Goal: Complete application form: Complete application form

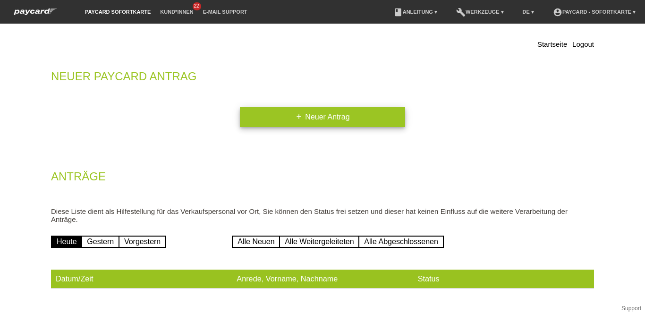
click at [334, 119] on link "add Neuer Antrag" at bounding box center [322, 117] width 165 height 20
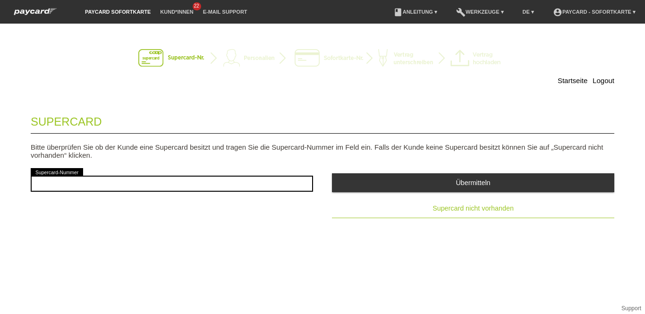
click at [468, 213] on button "Supercard nicht vorhanden" at bounding box center [473, 208] width 282 height 19
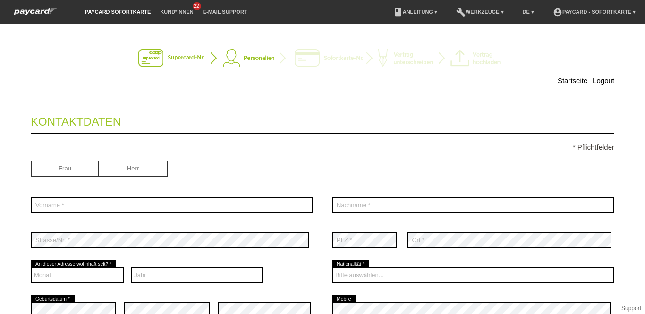
click at [123, 166] on input "radio" at bounding box center [133, 168] width 68 height 14
radio input "true"
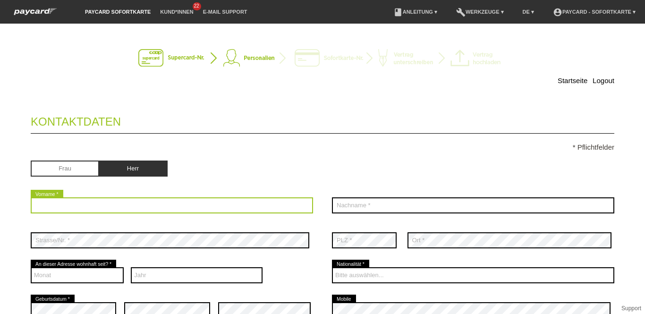
click at [79, 203] on input "text" at bounding box center [172, 205] width 282 height 16
type input "F"
type input "Kevin"
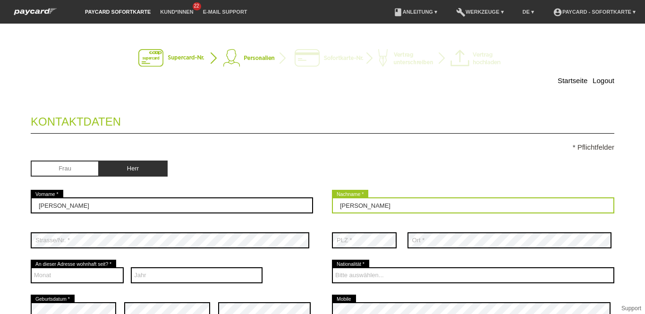
type input "Freimüller"
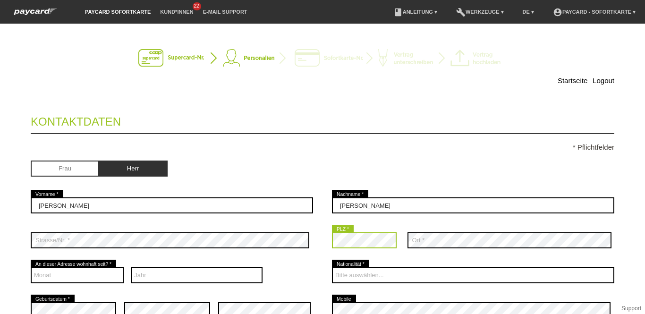
scroll to position [43, 0]
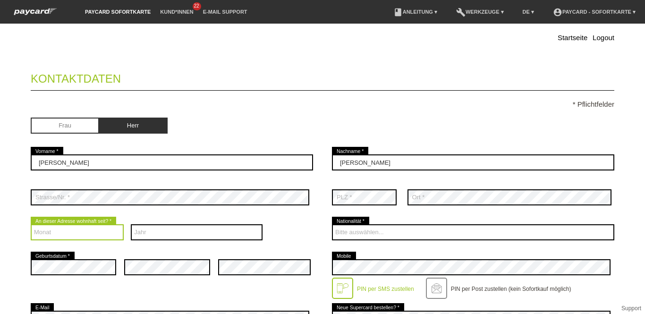
click at [81, 233] on select "Monat 01 02 03 04 05 06 07 08 09 10 11 12" at bounding box center [77, 232] width 93 height 16
select select "01"
click at [31, 224] on select "Monat 01 02 03 04 05 06 07 08 09 10 11 12" at bounding box center [77, 232] width 93 height 16
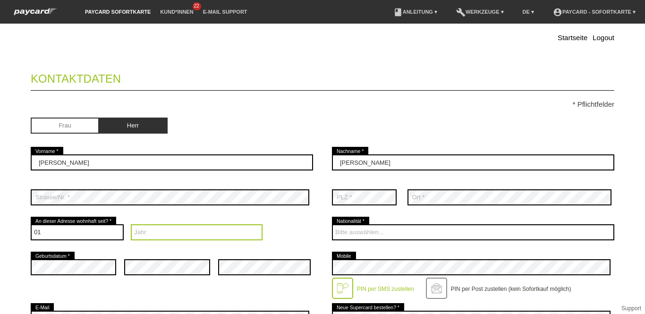
click at [167, 231] on select "Jahr 2025 2024 2023 2022 2021 2020 2019 2018 2017 2016" at bounding box center [197, 232] width 132 height 16
select select "2020"
click at [131, 224] on select "Jahr 2025 2024 2023 2022 2021 2020 2019 2018 2017 2016" at bounding box center [197, 232] width 132 height 16
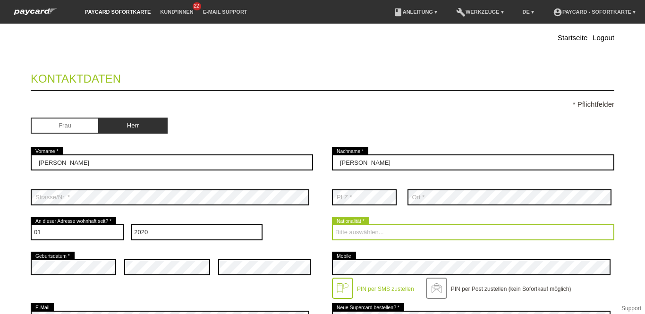
click at [372, 230] on select "Bitte auswählen... Schweiz Deutschland Liechtenstein Österreich ------------ Af…" at bounding box center [473, 232] width 282 height 16
select select "CH"
click at [332, 224] on select "Bitte auswählen... Schweiz Deutschland Liechtenstein Österreich ------------ Af…" at bounding box center [473, 232] width 282 height 16
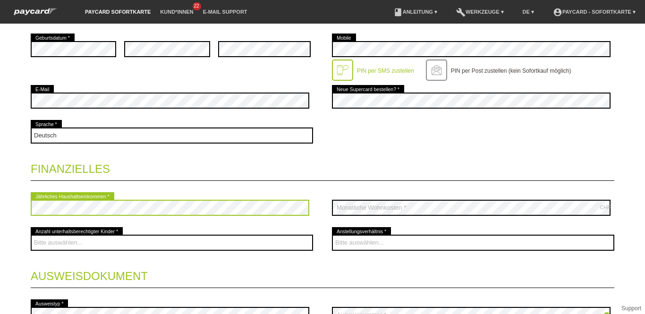
scroll to position [262, 0]
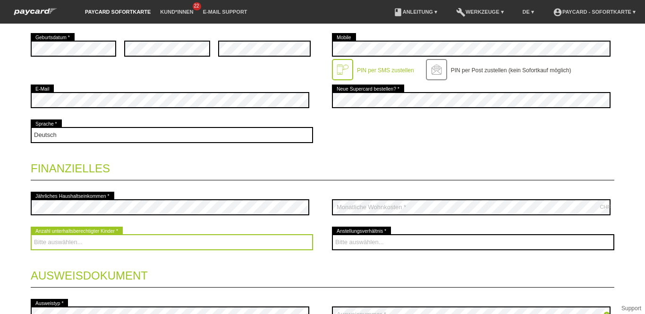
click at [83, 243] on select "Bitte auswählen... 0 1 2 3 4 5 6 7 8 9" at bounding box center [172, 242] width 282 height 16
select select "0"
click at [31, 234] on select "Bitte auswählen... 0 1 2 3 4 5 6 7 8 9" at bounding box center [172, 242] width 282 height 16
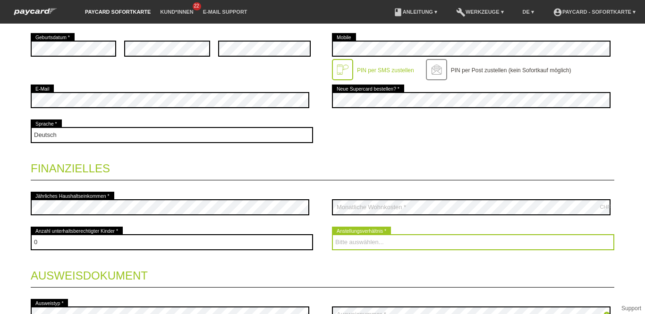
click at [372, 241] on select "Bitte auswählen... Unbefristet Befristet Lehrling/Student Pensioniert Nicht arb…" at bounding box center [473, 242] width 282 height 16
select select "TEMPORARY"
click at [332, 234] on select "Bitte auswählen... Unbefristet Befristet Lehrling/Student Pensioniert Nicht arb…" at bounding box center [473, 242] width 282 height 16
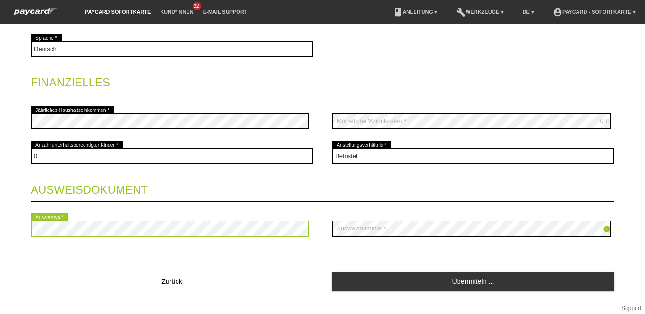
scroll to position [348, 0]
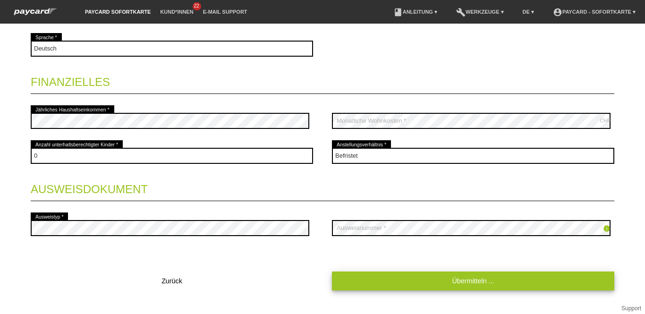
click at [391, 281] on link "Übermitteln ..." at bounding box center [473, 280] width 282 height 18
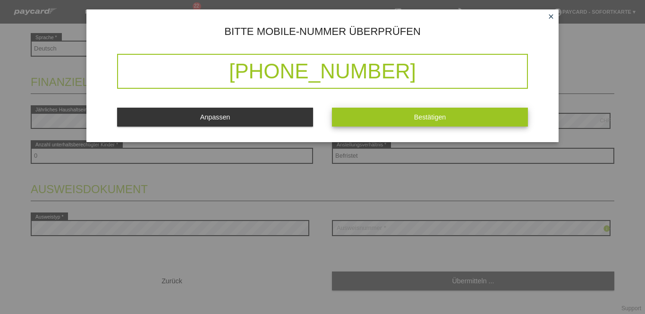
click at [472, 113] on button "Bestätigen" at bounding box center [430, 117] width 196 height 18
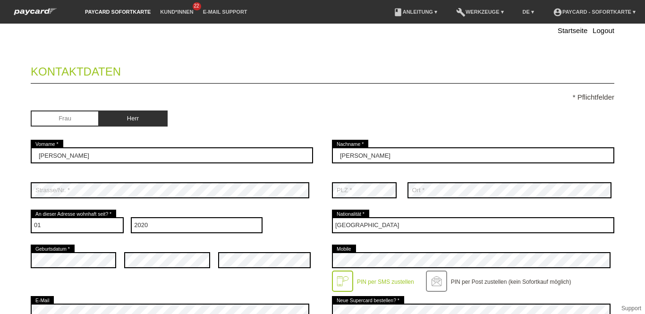
scroll to position [0, 0]
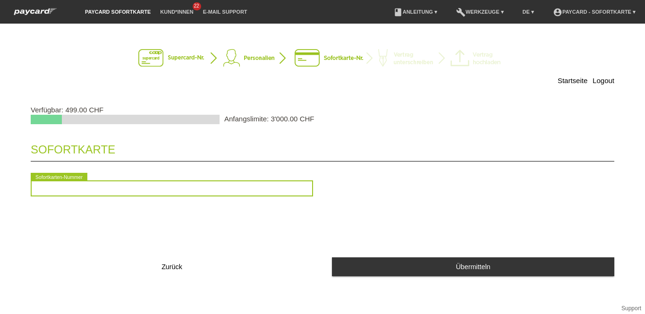
click at [104, 193] on input "text" at bounding box center [172, 188] width 282 height 16
type input "2090674580470"
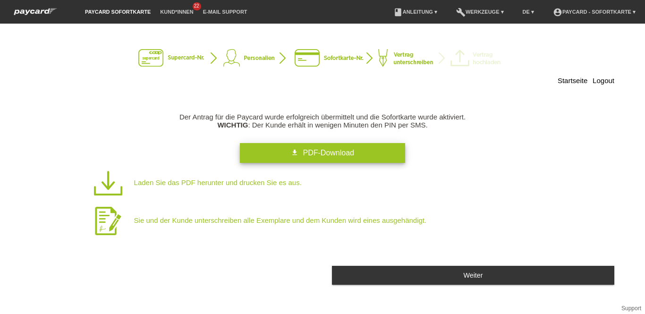
click at [344, 147] on link "get_app PDF-Download" at bounding box center [322, 153] width 165 height 20
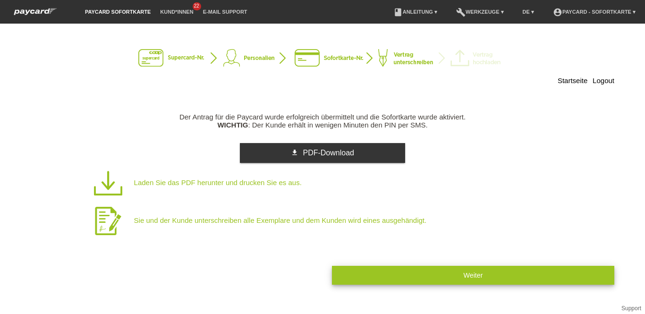
click at [458, 272] on button "Weiter" at bounding box center [473, 275] width 282 height 18
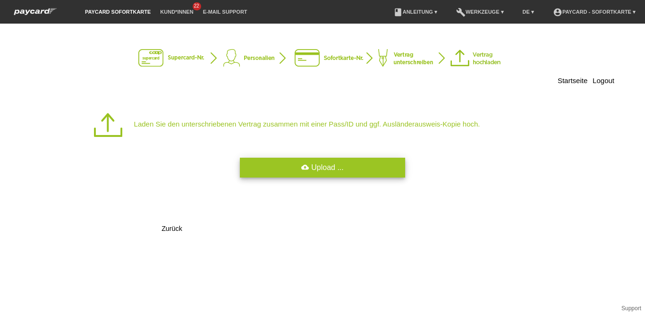
click at [350, 171] on link "cloud_upload Upload ..." at bounding box center [322, 168] width 165 height 20
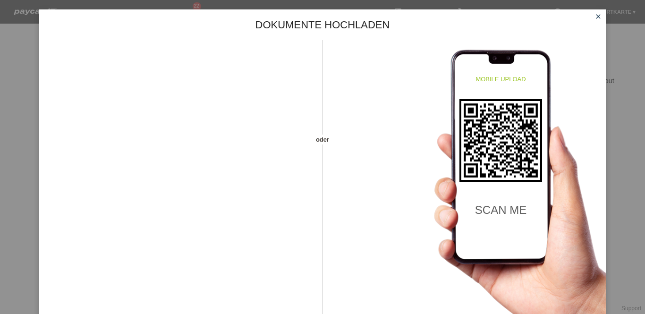
click at [480, 186] on div "scan me" at bounding box center [500, 208] width 83 height 52
